Goal: Complete application form

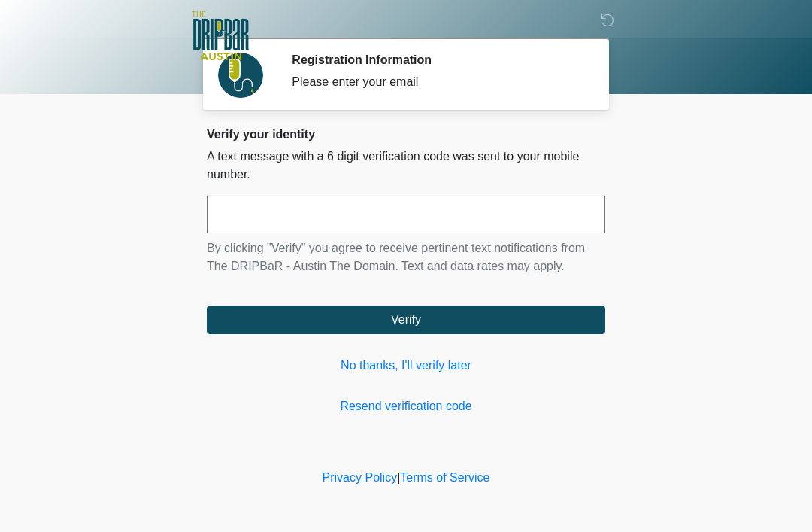
click at [398, 370] on link "No thanks, I'll verify later" at bounding box center [406, 366] width 399 height 18
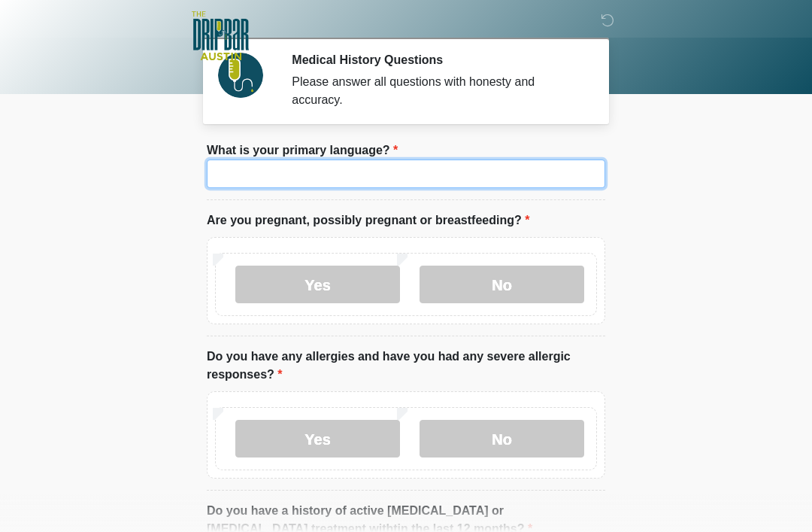
click at [349, 169] on input "What is your primary language?" at bounding box center [406, 173] width 399 height 29
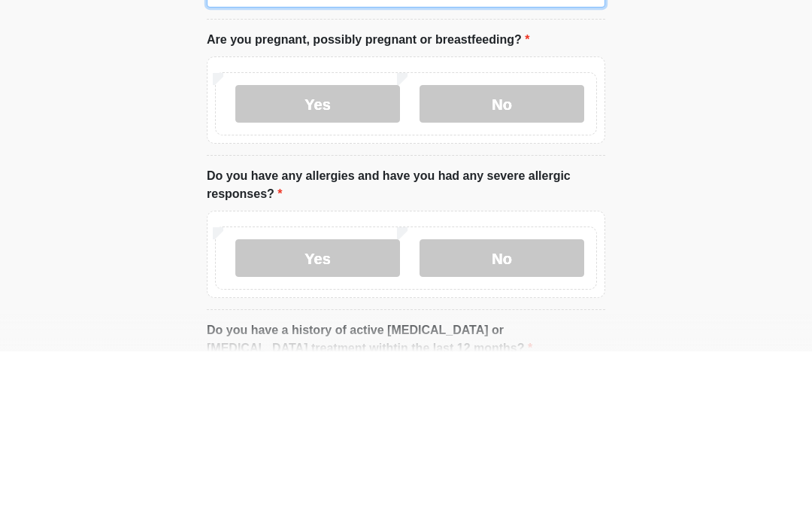
type input "*******"
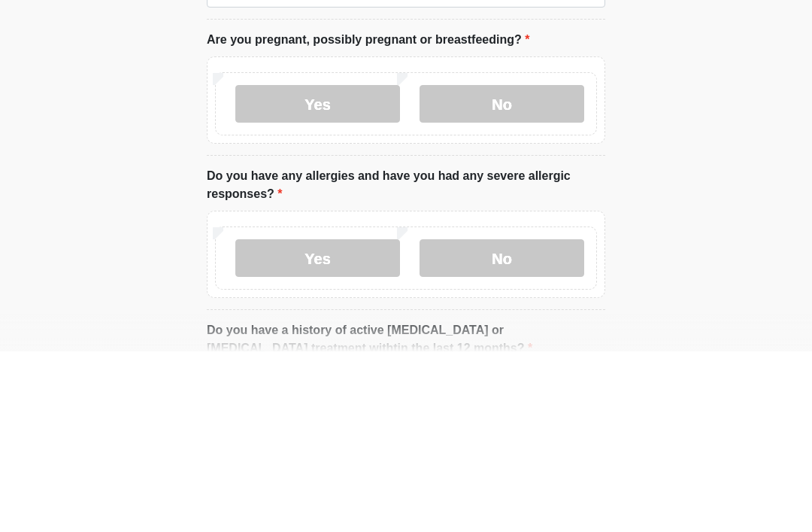
click at [511, 266] on label "No" at bounding box center [502, 285] width 165 height 38
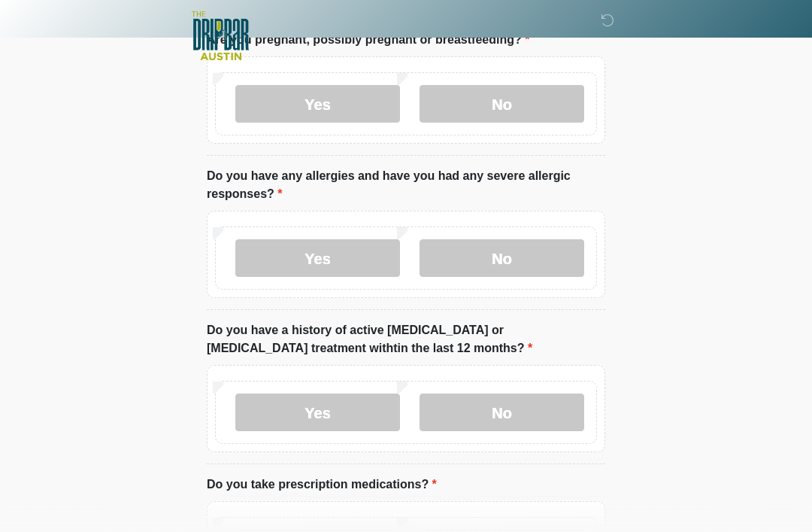
click at [513, 256] on label "No" at bounding box center [502, 258] width 165 height 38
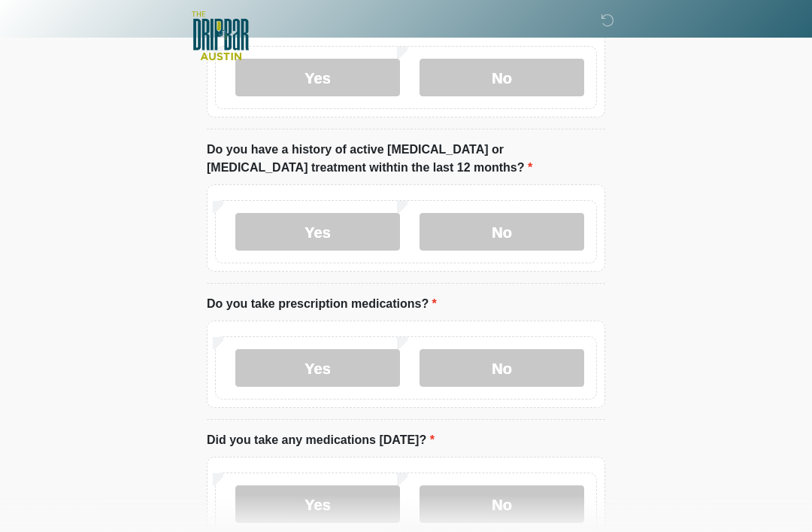
scroll to position [363, 0]
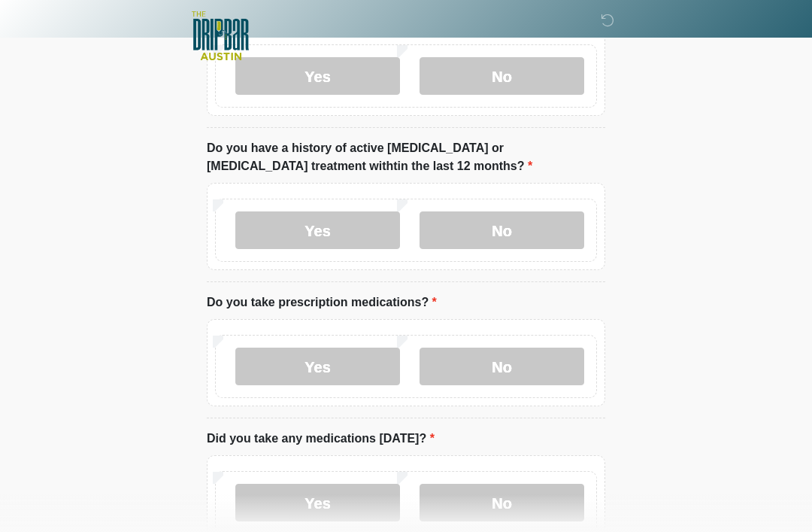
click at [513, 231] on label "No" at bounding box center [502, 230] width 165 height 38
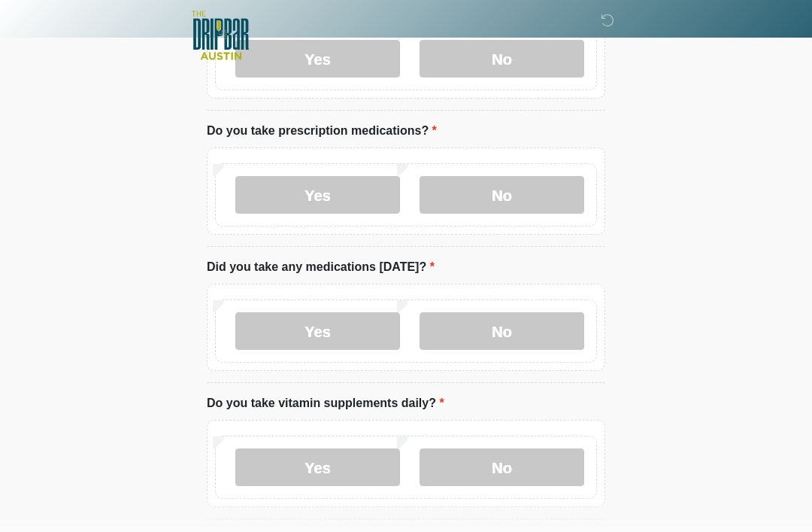
scroll to position [536, 0]
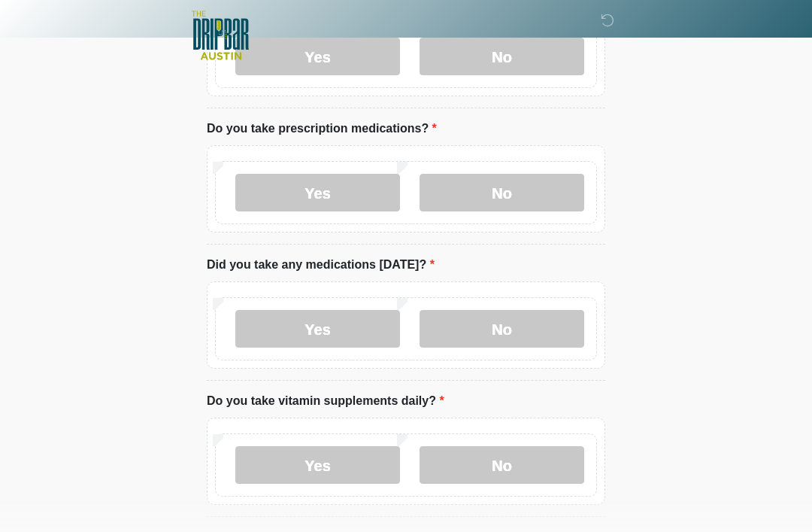
click at [309, 191] on label "Yes" at bounding box center [317, 194] width 165 height 38
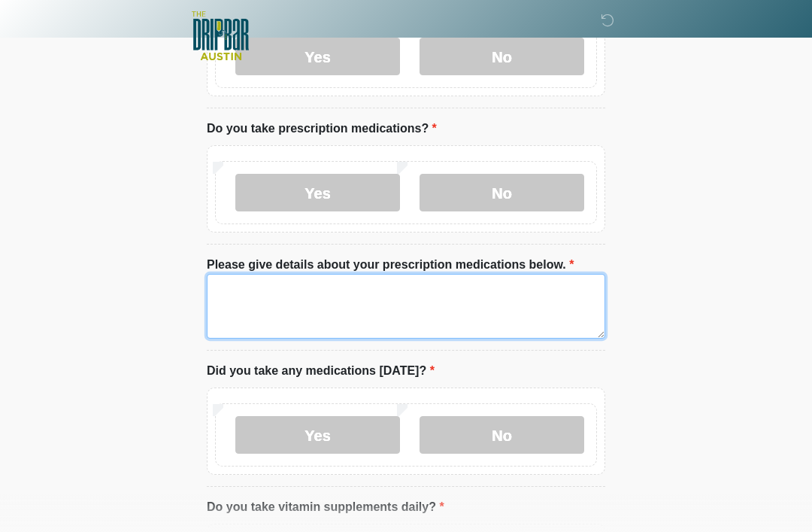
click at [248, 291] on textarea "Please give details about your prescription medications below." at bounding box center [406, 306] width 399 height 65
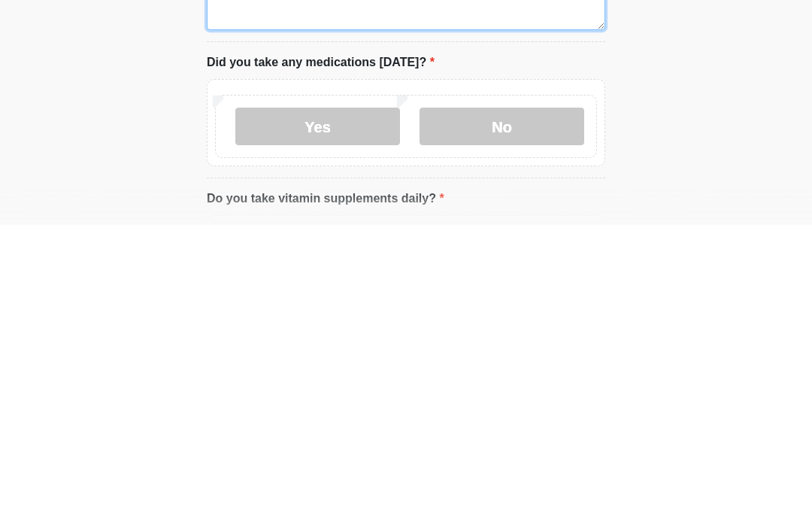
scroll to position [541, 0]
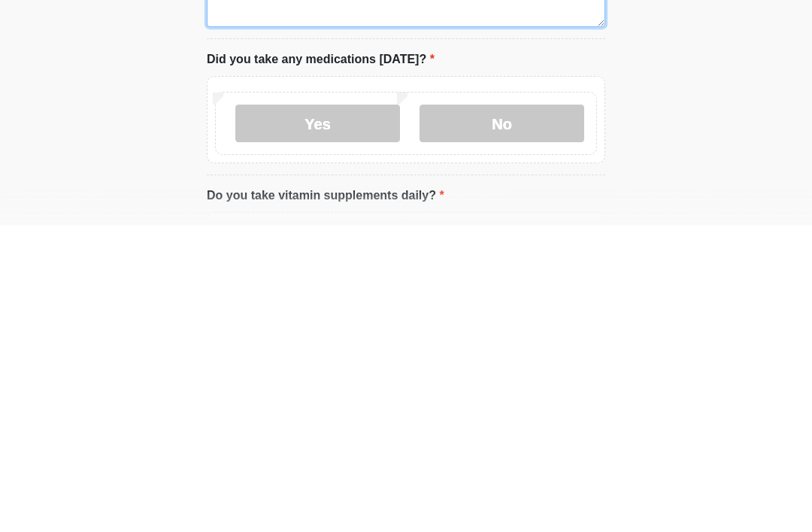
type textarea "*******"
click at [333, 412] on label "Yes" at bounding box center [317, 431] width 165 height 38
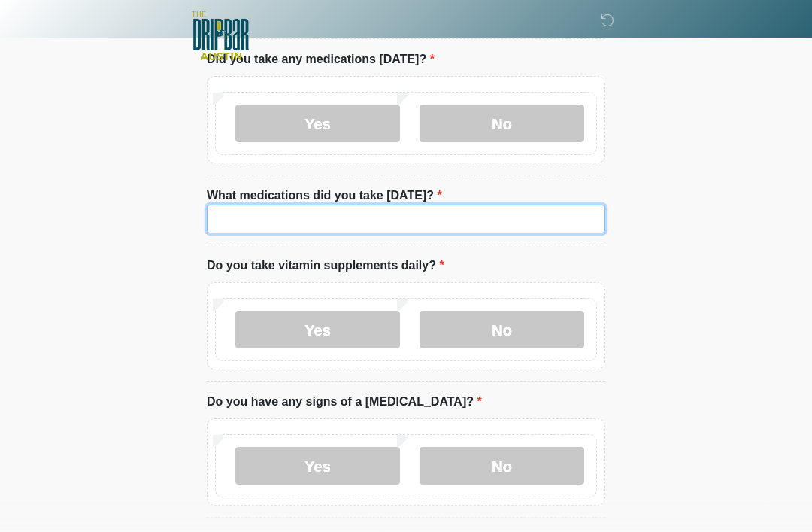
click at [311, 229] on input "What medications did you take [DATE]?" at bounding box center [406, 219] width 399 height 29
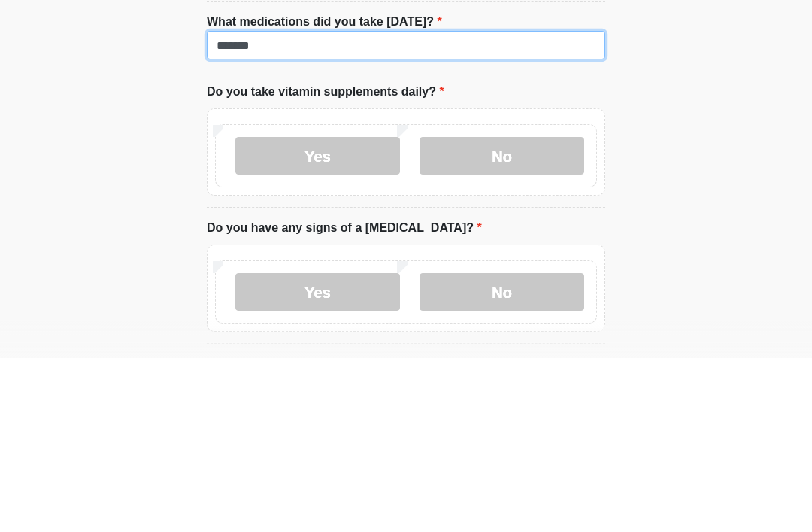
type input "*******"
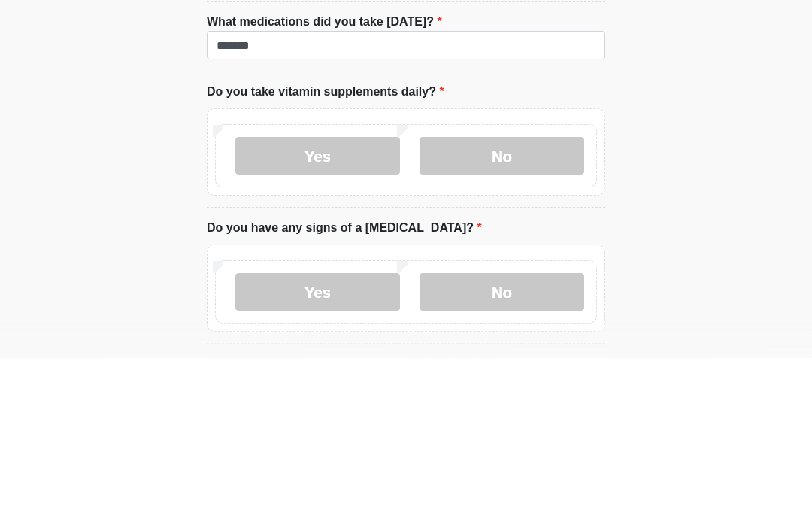
click at [509, 311] on label "No" at bounding box center [502, 330] width 165 height 38
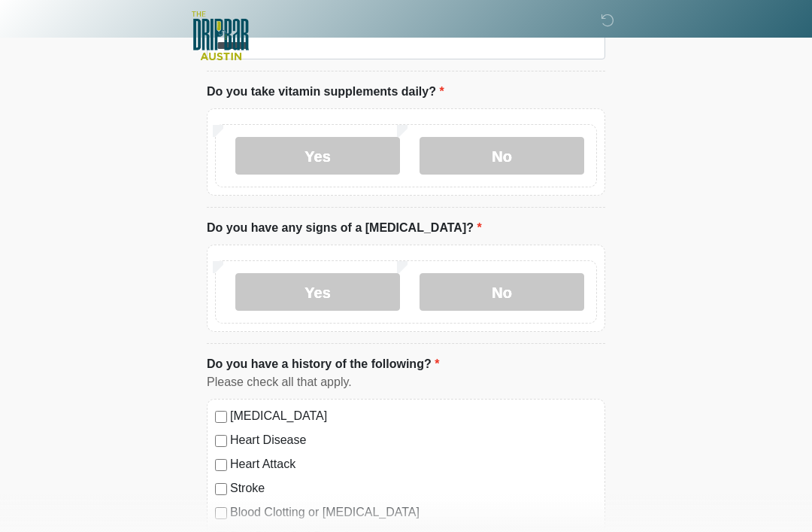
click at [514, 296] on label "No" at bounding box center [502, 292] width 165 height 38
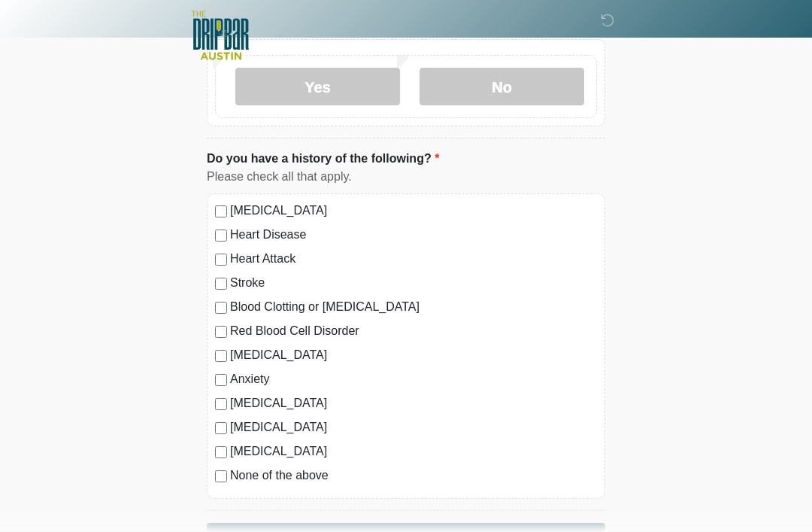
scroll to position [1276, 0]
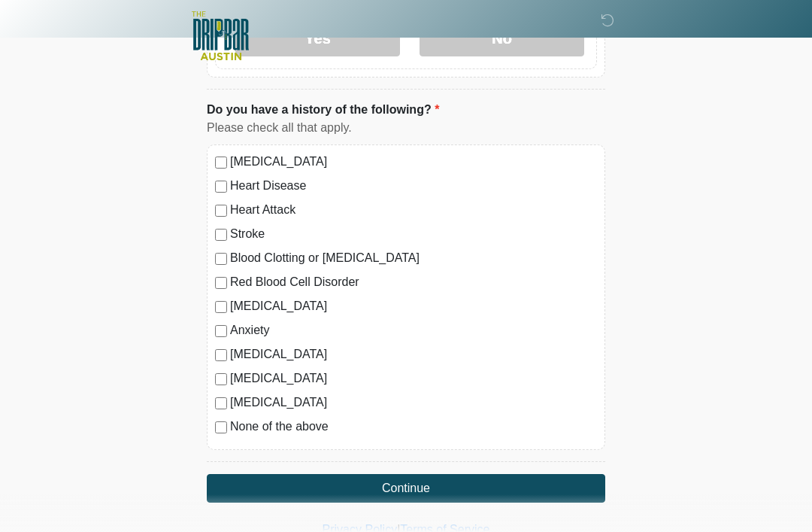
click at [415, 488] on button "Continue" at bounding box center [406, 488] width 399 height 29
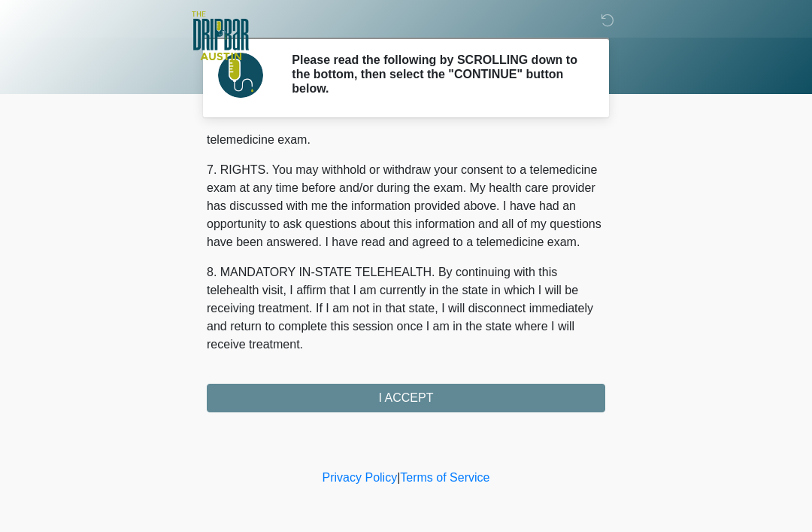
scroll to position [660, 0]
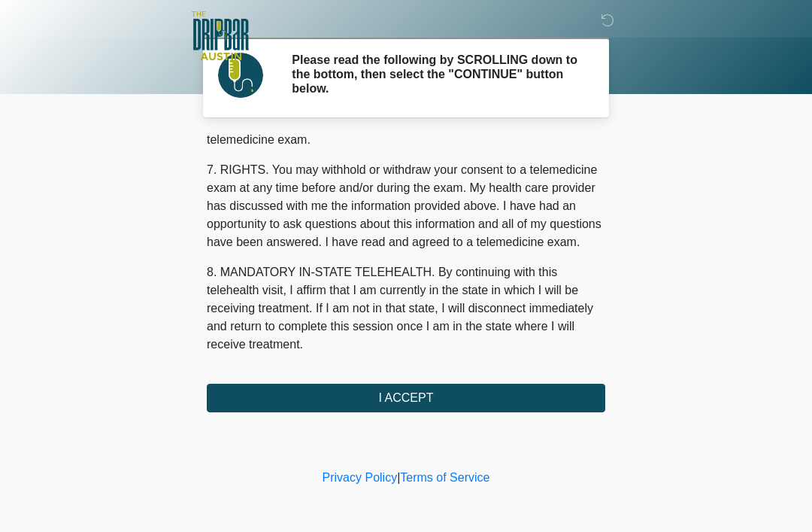
click at [425, 404] on button "I ACCEPT" at bounding box center [406, 398] width 399 height 29
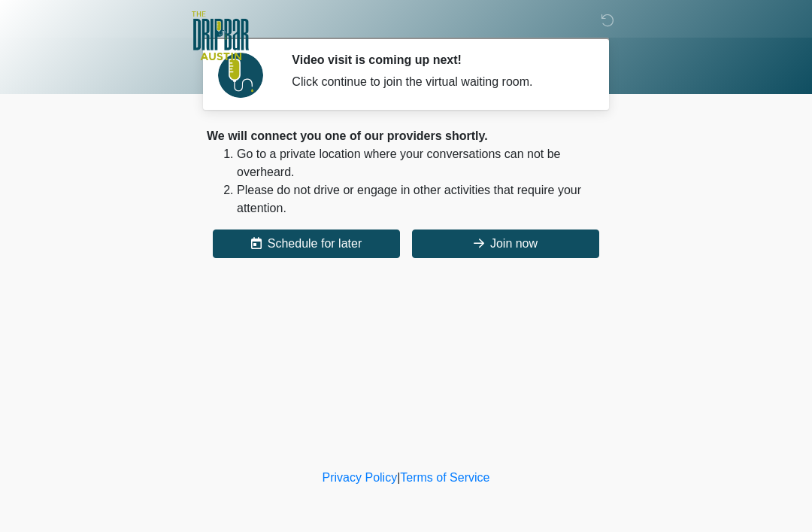
click at [493, 251] on button "Join now" at bounding box center [505, 243] width 187 height 29
